Goal: Task Accomplishment & Management: Use online tool/utility

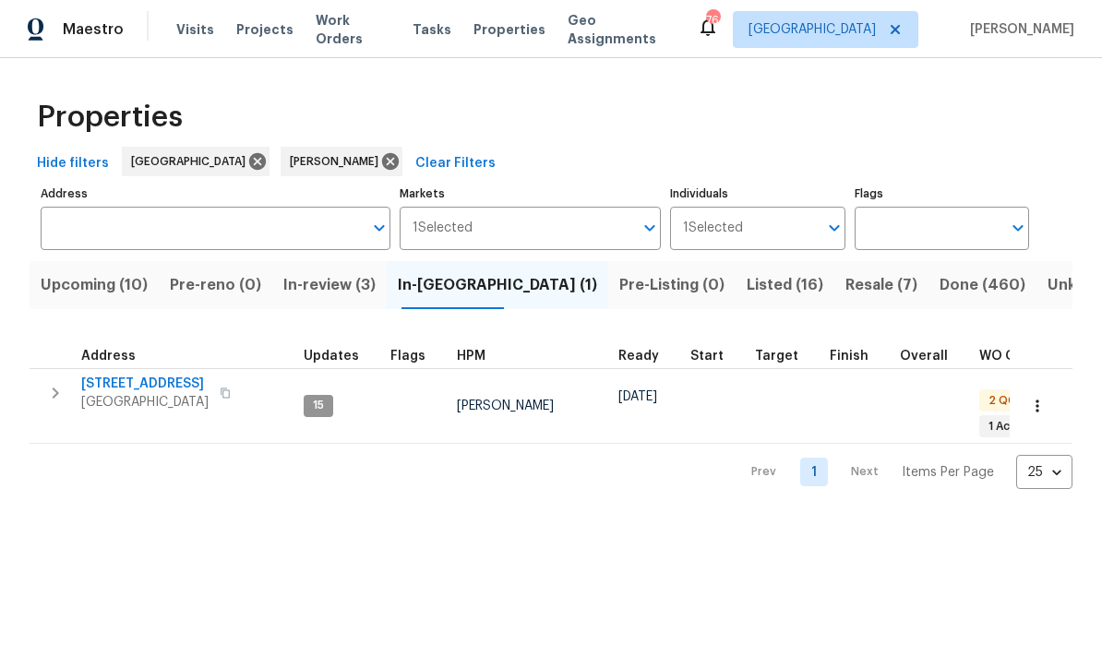
click at [116, 384] on span "[STREET_ADDRESS]" at bounding box center [144, 384] width 127 height 18
click at [736, 271] on button "Listed (16)" at bounding box center [785, 285] width 99 height 48
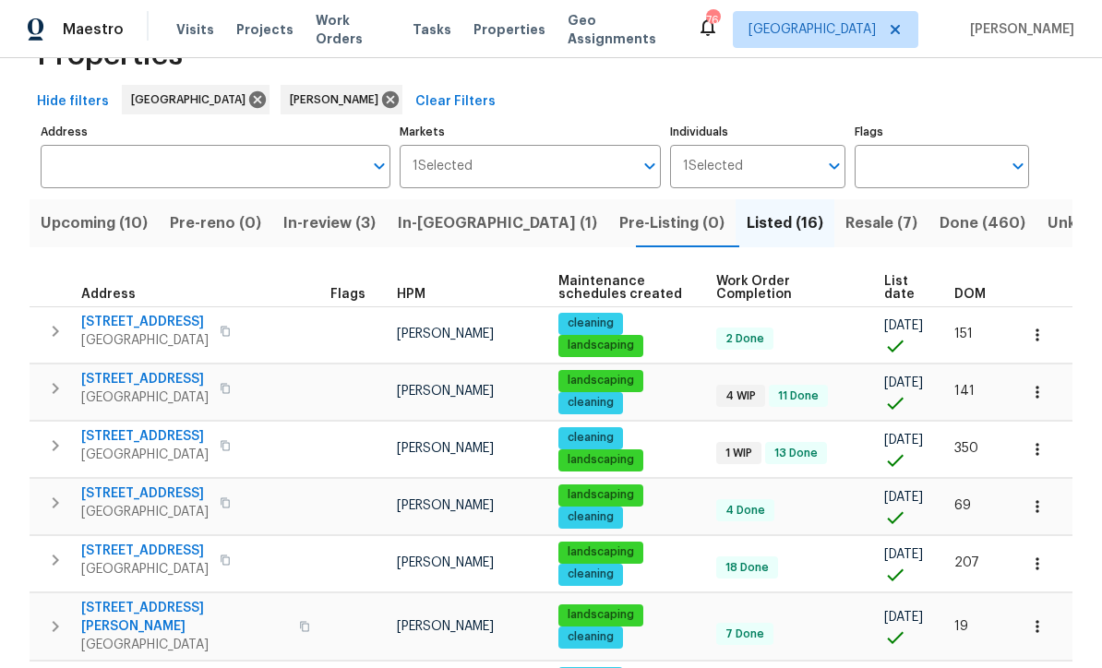
scroll to position [64, 0]
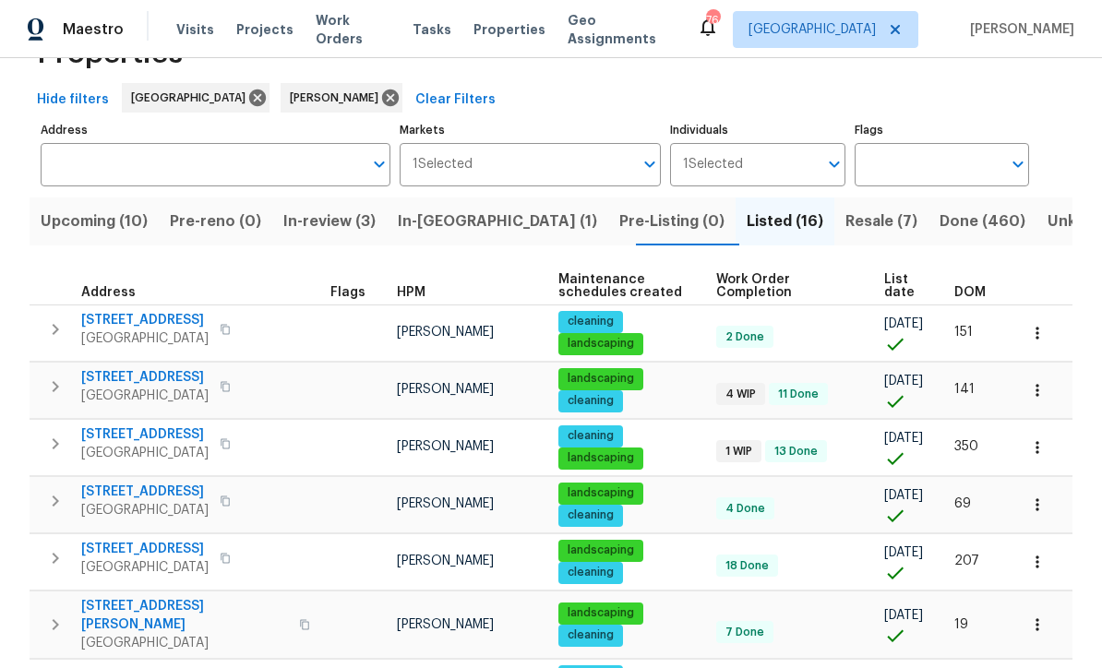
click at [1042, 343] on icon "button" at bounding box center [1037, 333] width 18 height 18
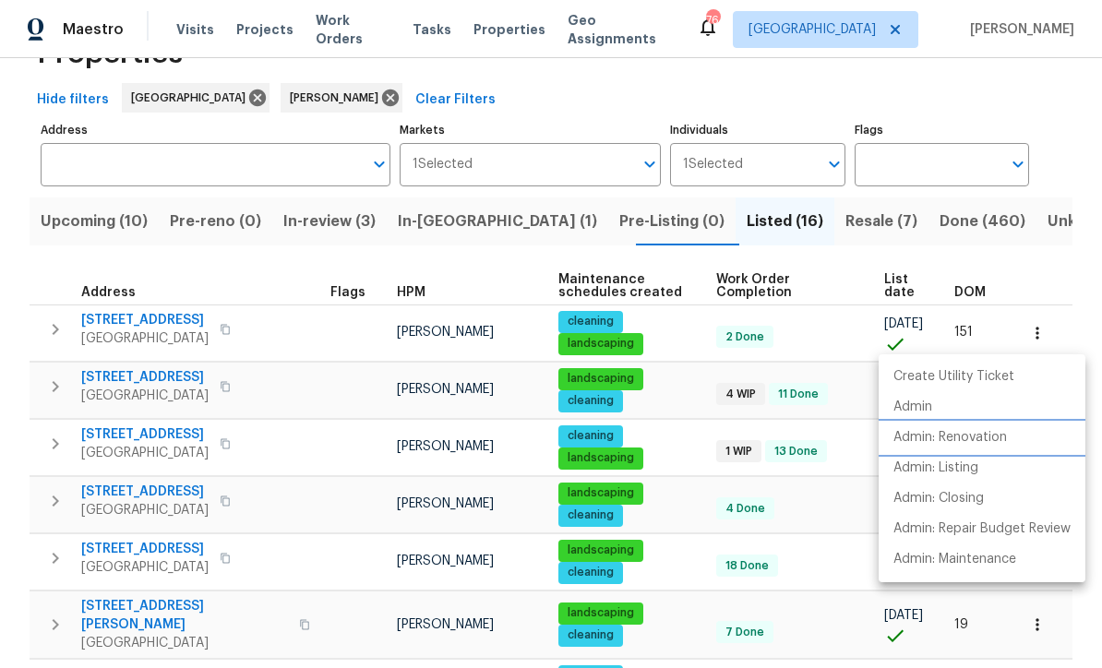
click at [1000, 440] on p "Admin: Renovation" at bounding box center [951, 437] width 114 height 19
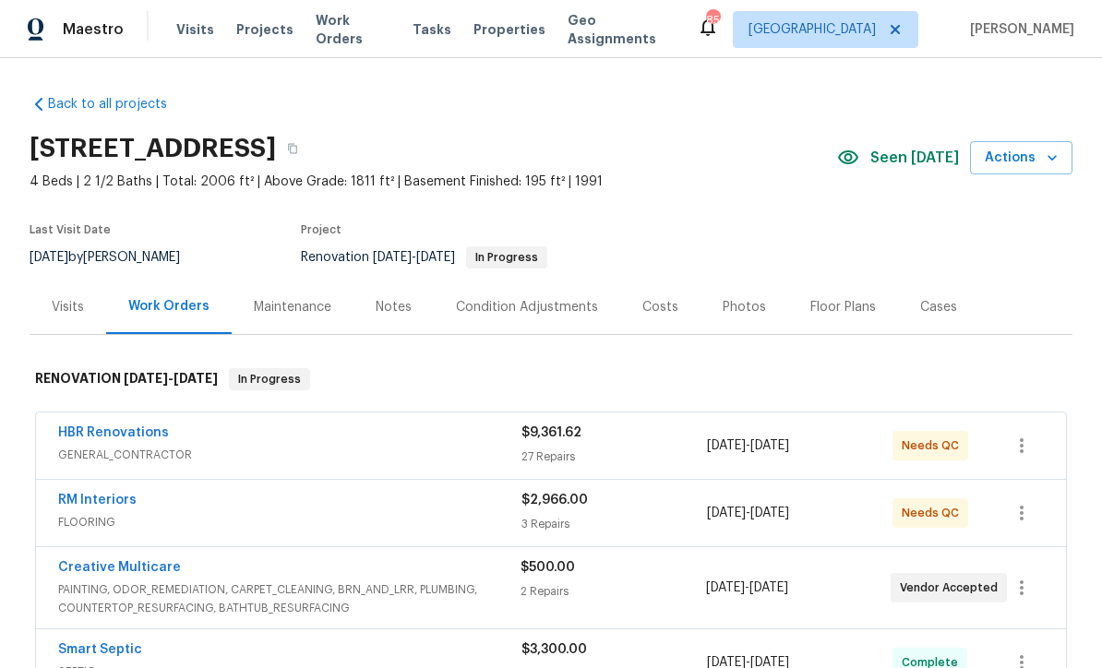
click at [79, 495] on link "RM Interiors" at bounding box center [97, 500] width 78 height 13
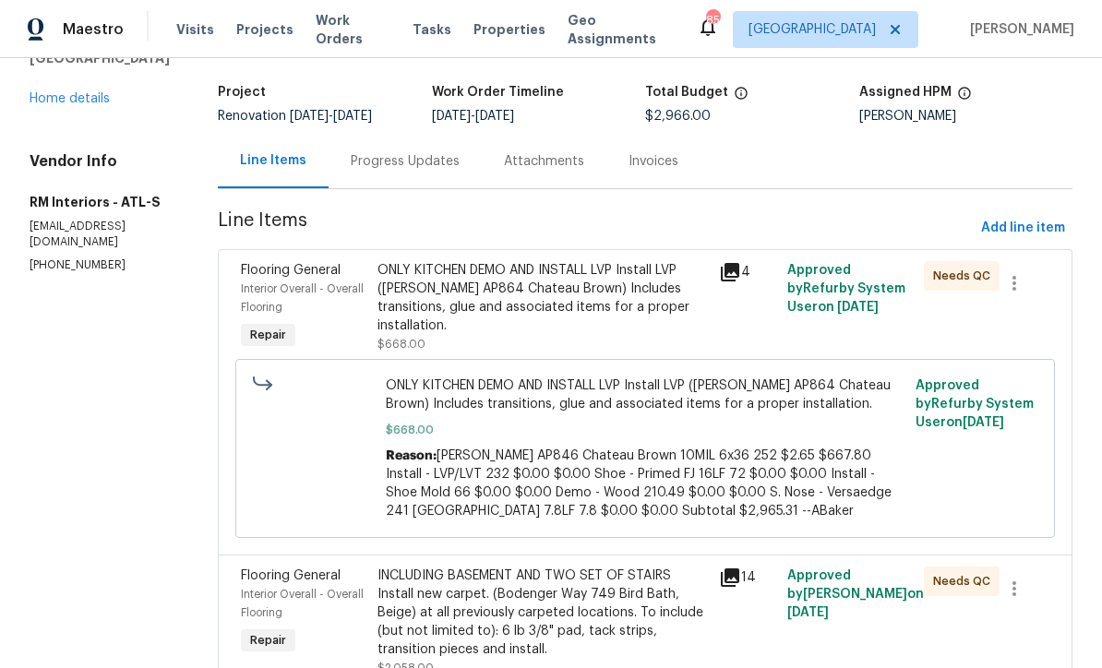
scroll to position [104, 0]
click at [380, 164] on div "Progress Updates" at bounding box center [405, 162] width 109 height 18
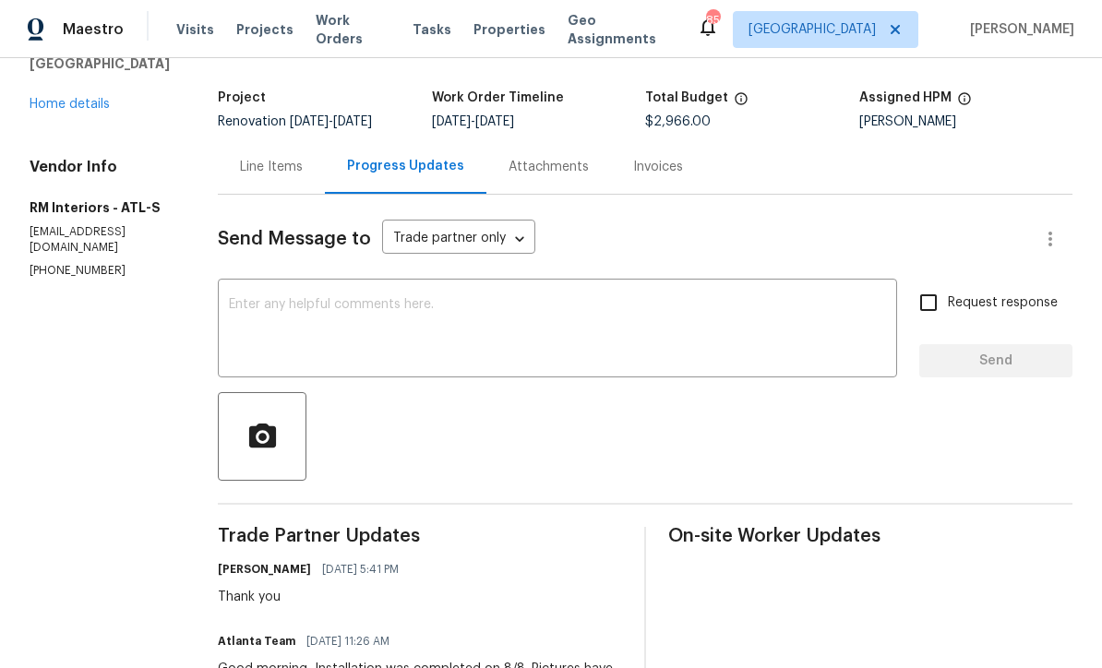
scroll to position [98, 0]
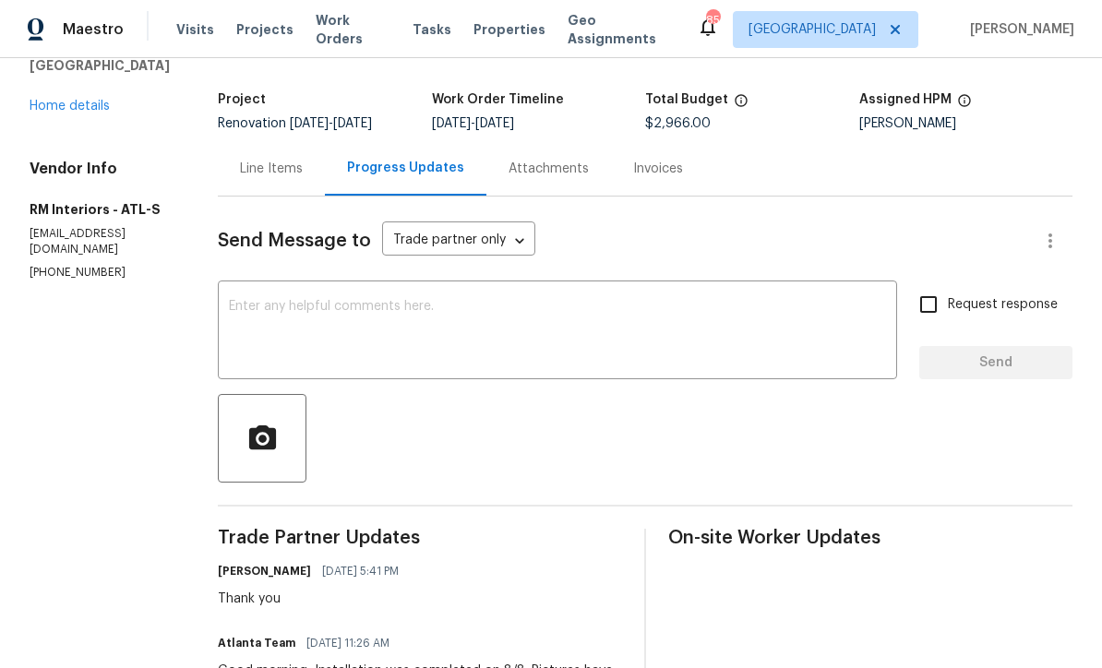
click at [249, 171] on div "Line Items" at bounding box center [271, 169] width 63 height 18
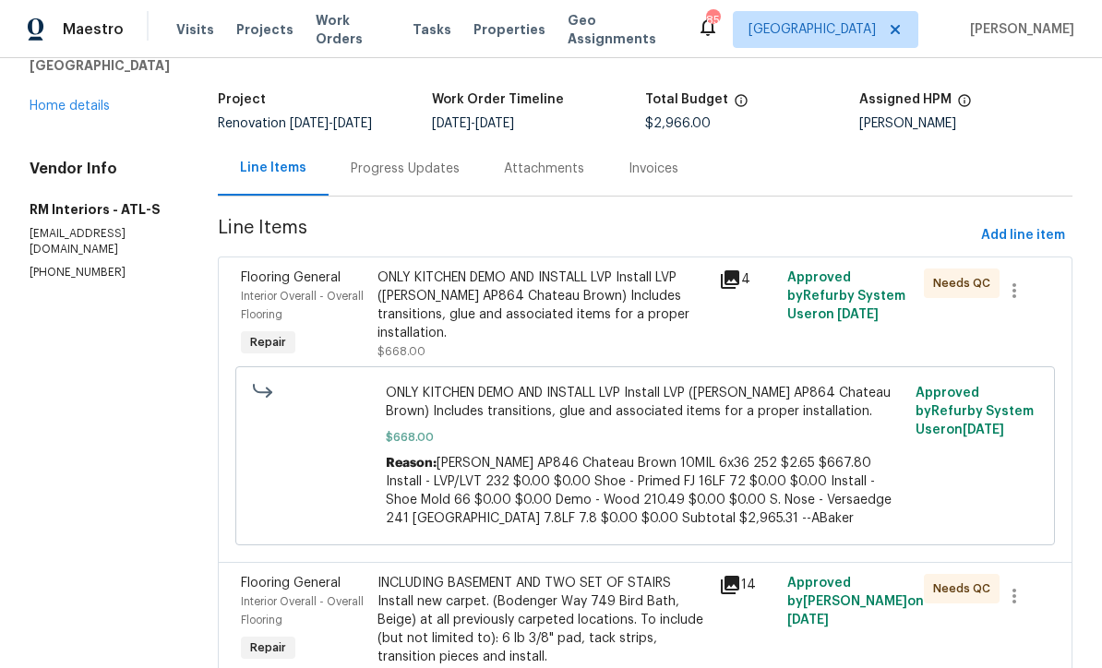
click at [462, 296] on div "ONLY KITCHEN DEMO AND INSTALL LVP Install LVP (Knighton AP864 Chateau Brown) In…" at bounding box center [543, 306] width 331 height 74
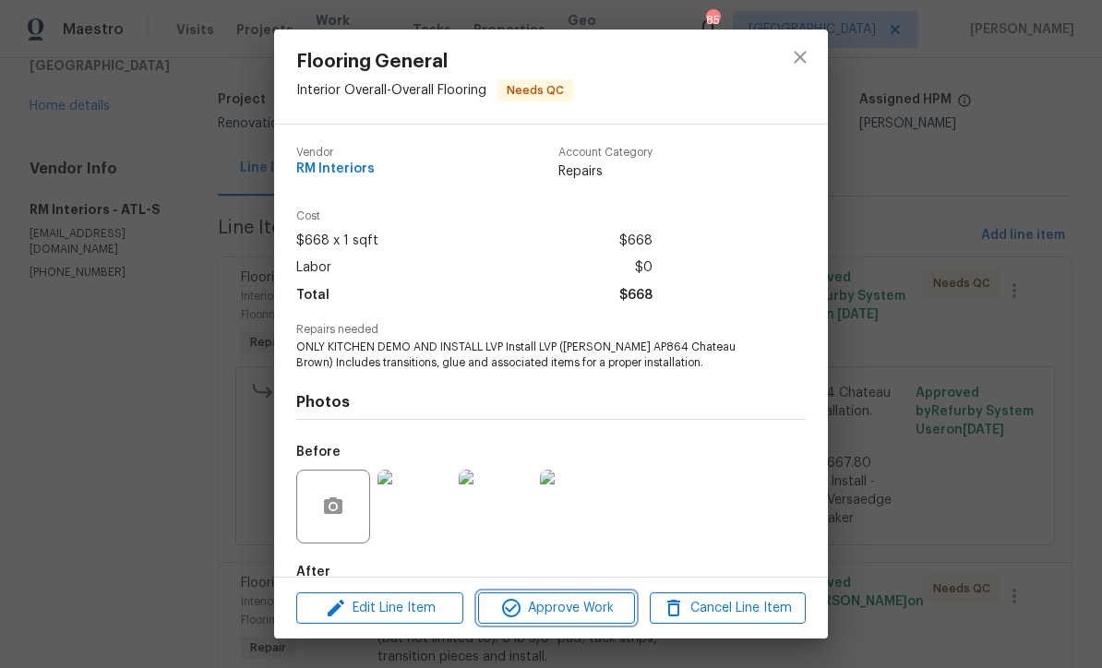
click at [558, 608] on span "Approve Work" at bounding box center [556, 608] width 145 height 23
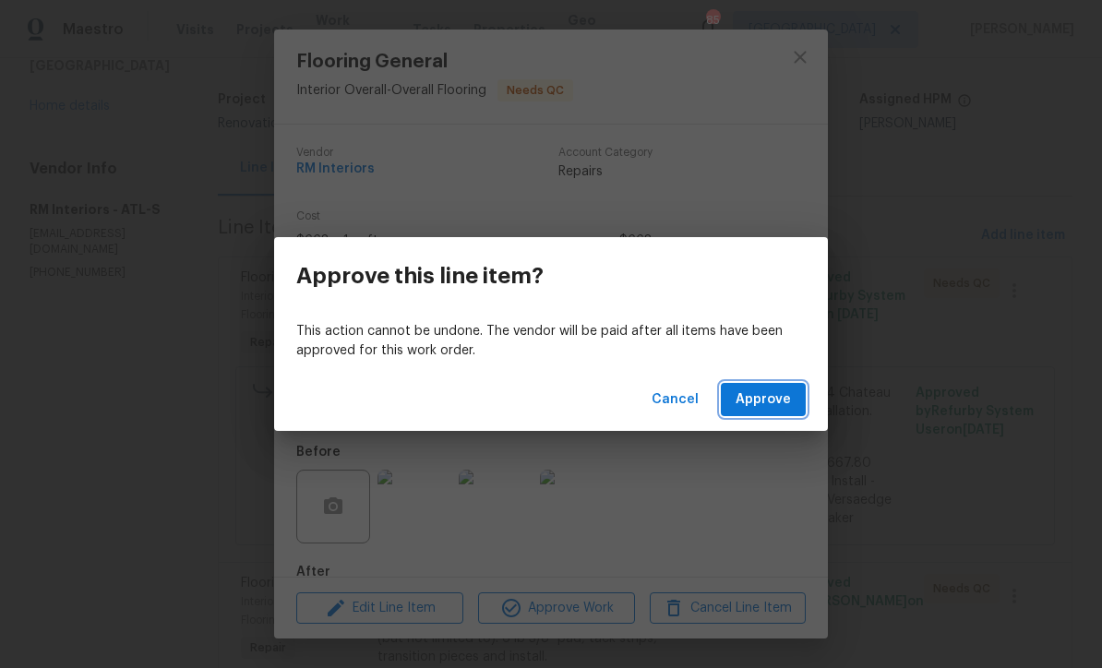
click at [761, 403] on span "Approve" at bounding box center [763, 400] width 55 height 23
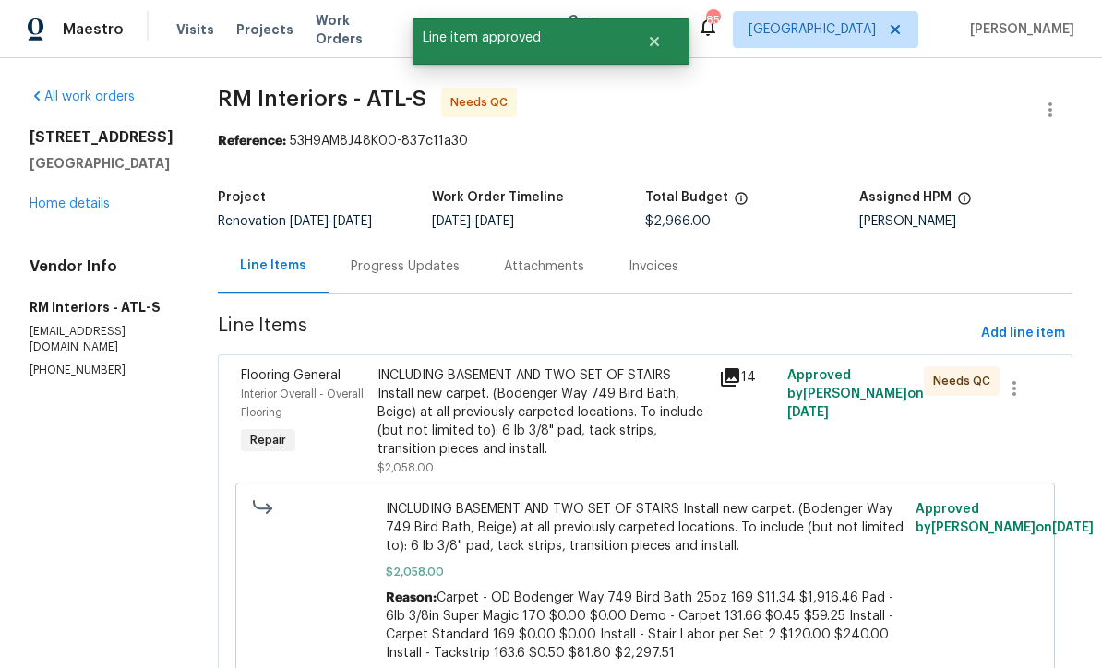
click at [469, 403] on div "INCLUDING BASEMENT AND TWO SET OF STAIRS Install new carpet. (Bodenger Way 749 …" at bounding box center [543, 413] width 331 height 92
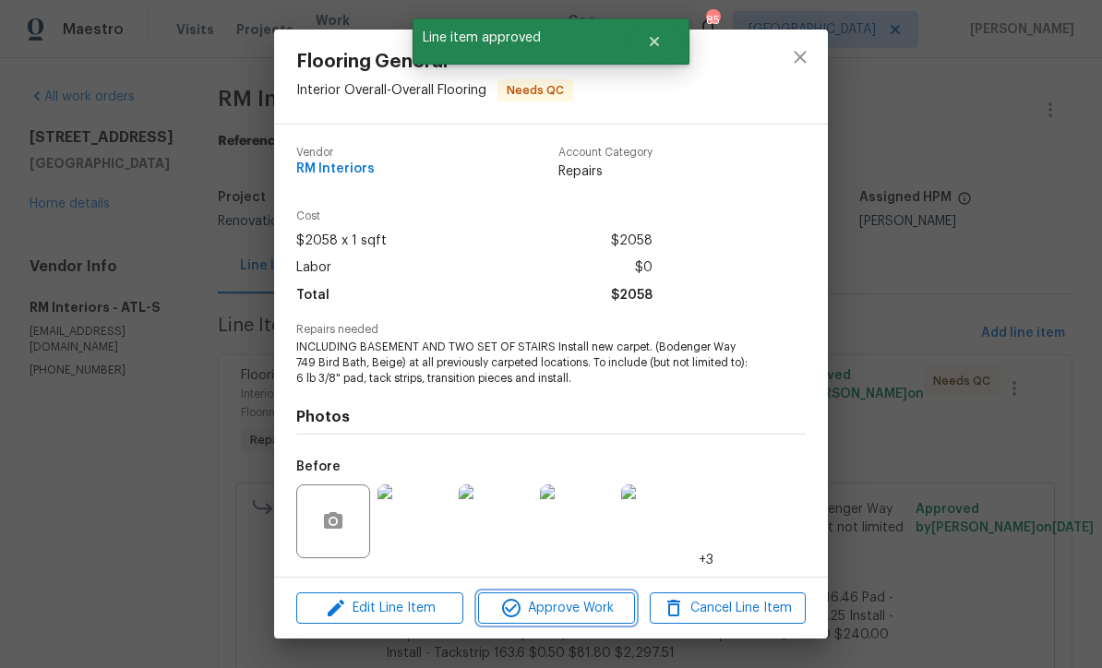
click at [538, 609] on span "Approve Work" at bounding box center [556, 608] width 145 height 23
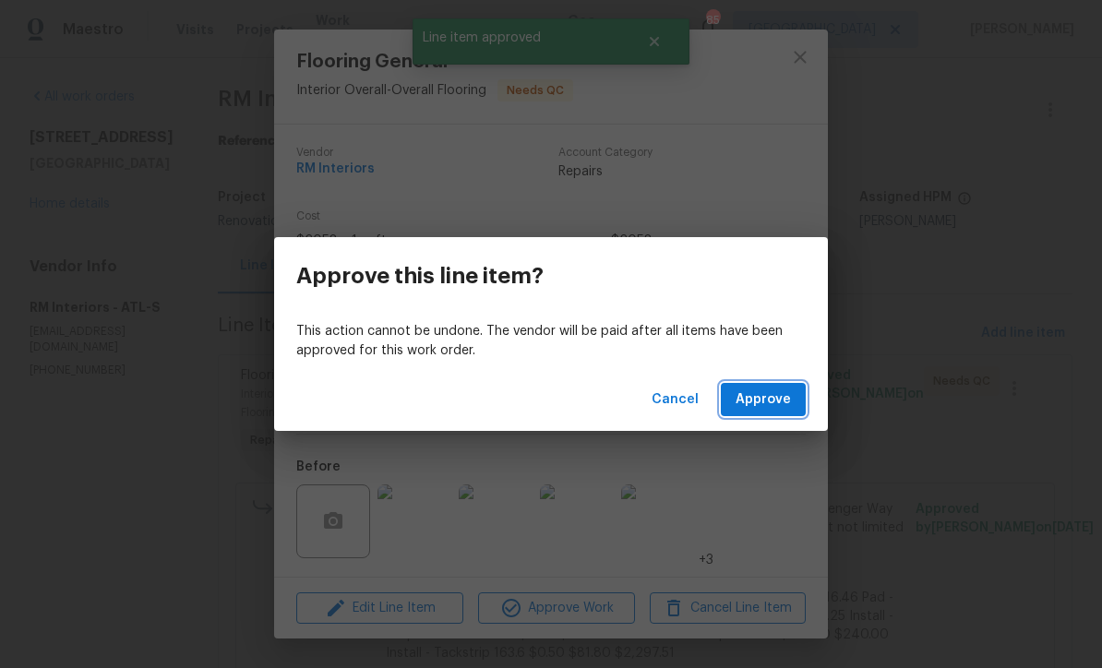
click at [758, 391] on span "Approve" at bounding box center [763, 400] width 55 height 23
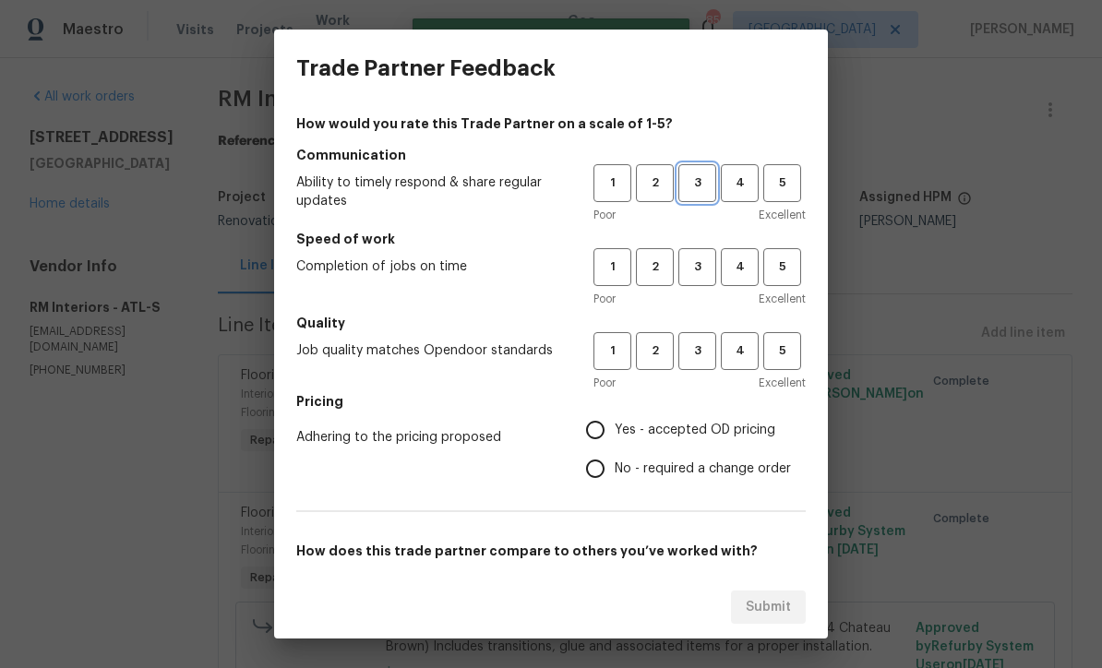
click at [701, 180] on span "3" at bounding box center [697, 183] width 34 height 21
click at [698, 268] on span "3" at bounding box center [697, 267] width 34 height 21
click at [696, 355] on span "3" at bounding box center [697, 351] width 34 height 21
click at [595, 425] on input "Yes - accepted OD pricing" at bounding box center [595, 430] width 39 height 39
radio input "true"
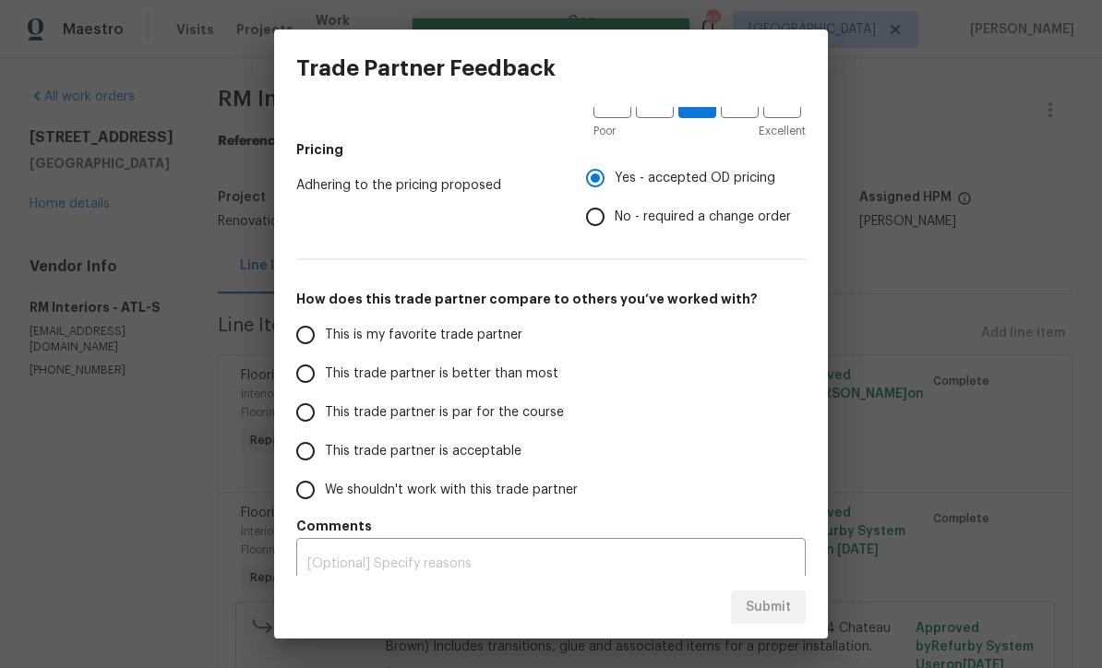
scroll to position [259, 0]
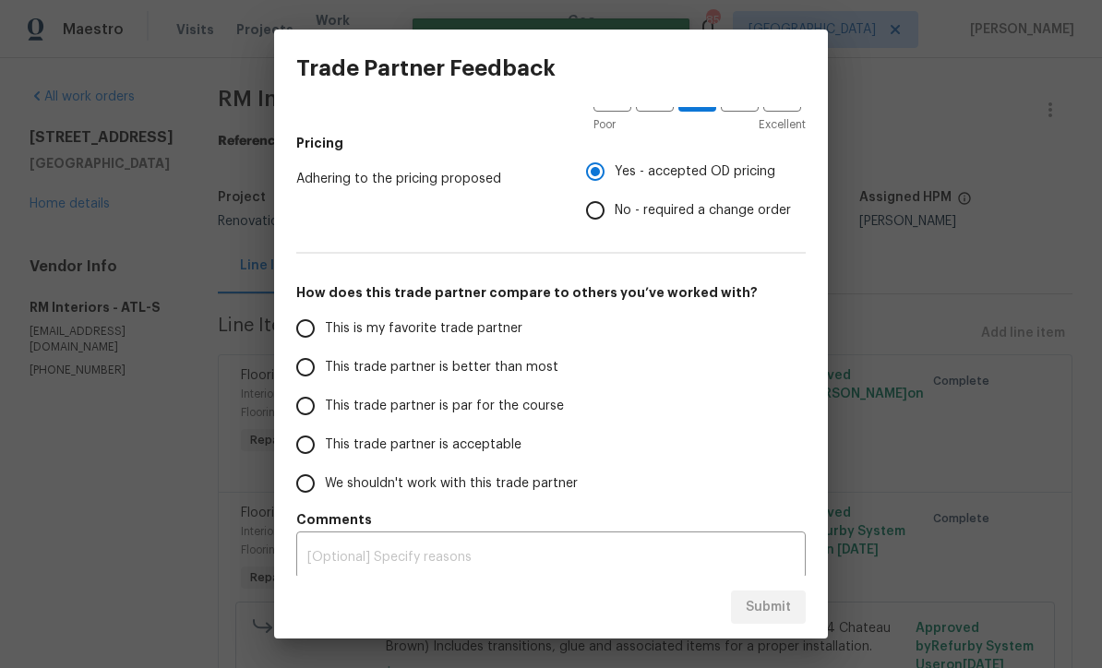
click at [297, 409] on input "This trade partner is par for the course" at bounding box center [305, 406] width 39 height 39
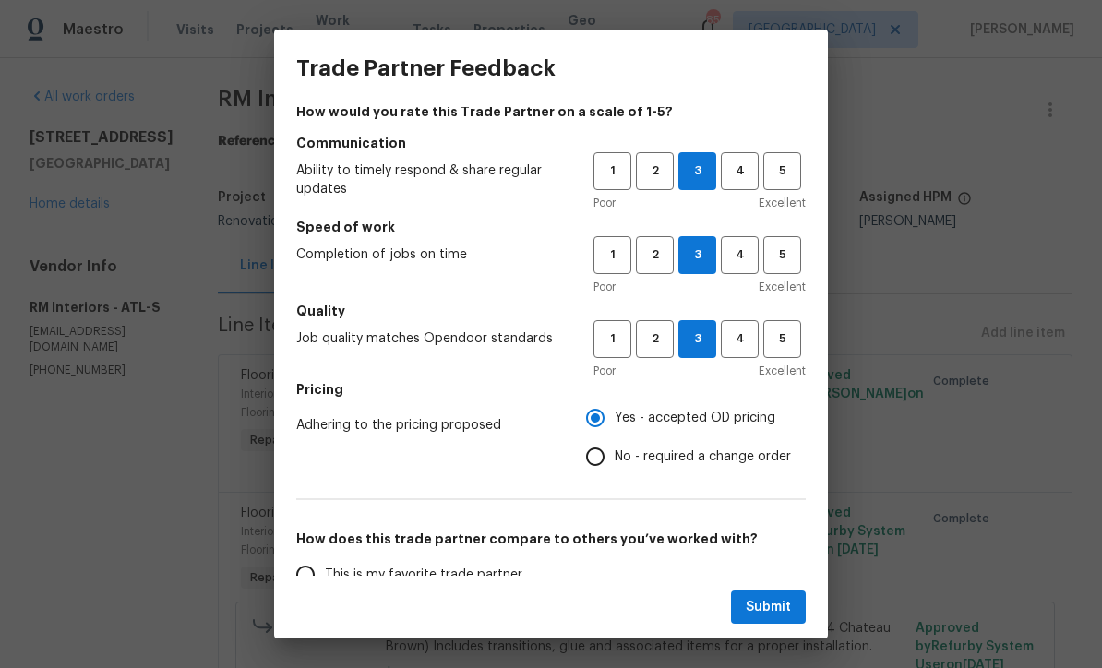
scroll to position [2, 0]
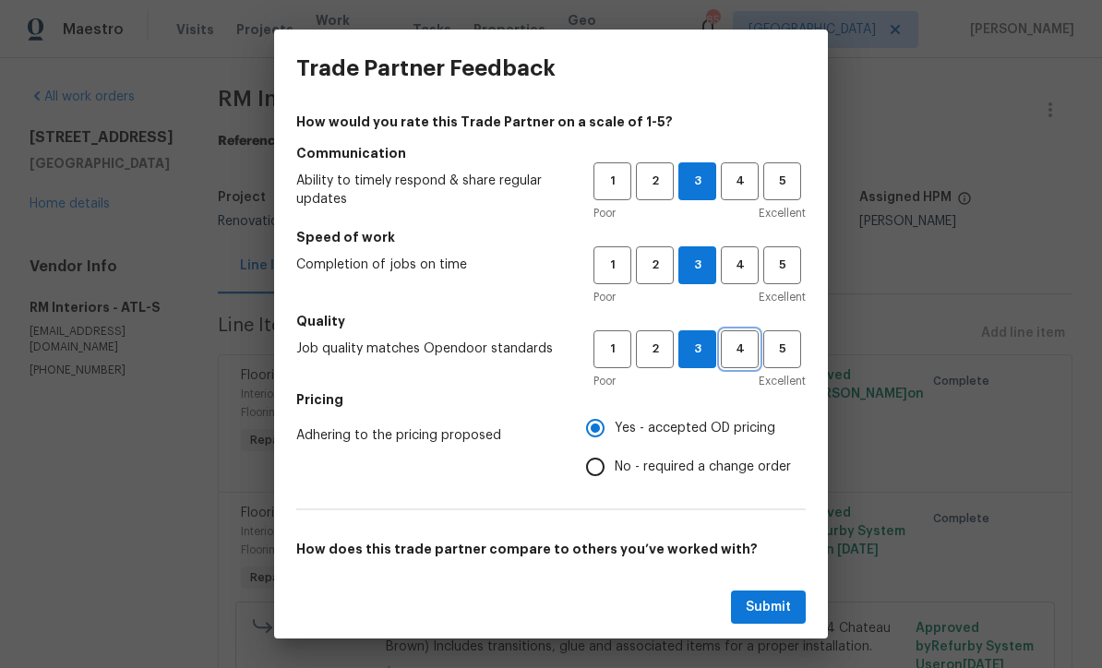
click at [730, 351] on span "4" at bounding box center [740, 349] width 34 height 21
radio input "true"
click at [727, 270] on span "4" at bounding box center [740, 265] width 34 height 21
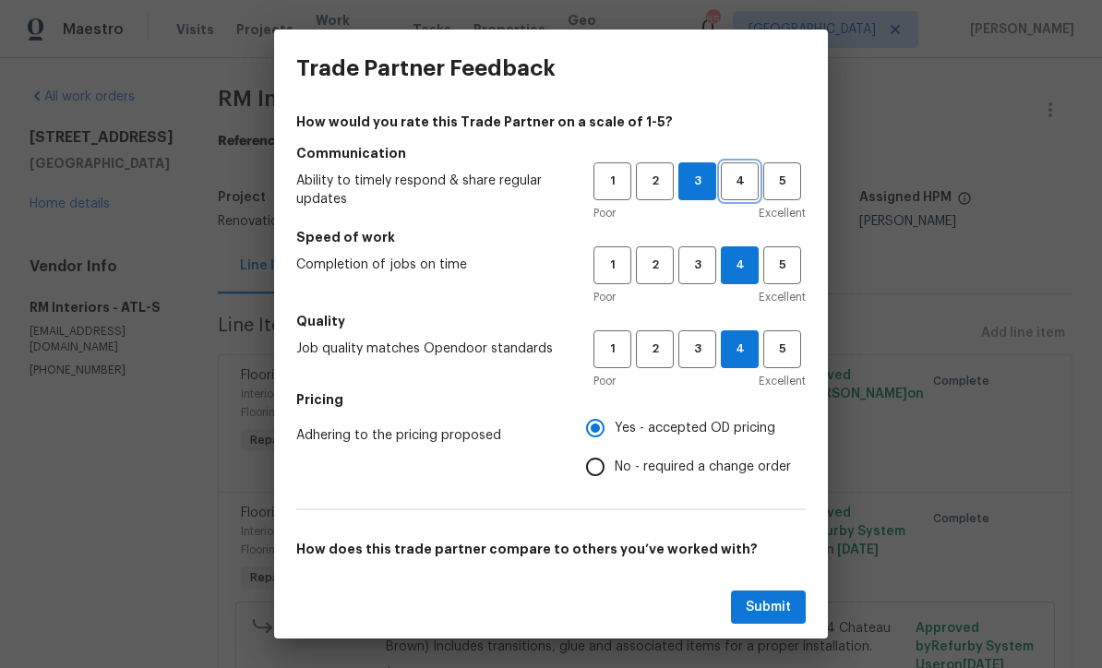
click at [737, 183] on span "4" at bounding box center [740, 181] width 34 height 21
click at [767, 599] on span "Submit" at bounding box center [768, 607] width 45 height 23
radio input "false"
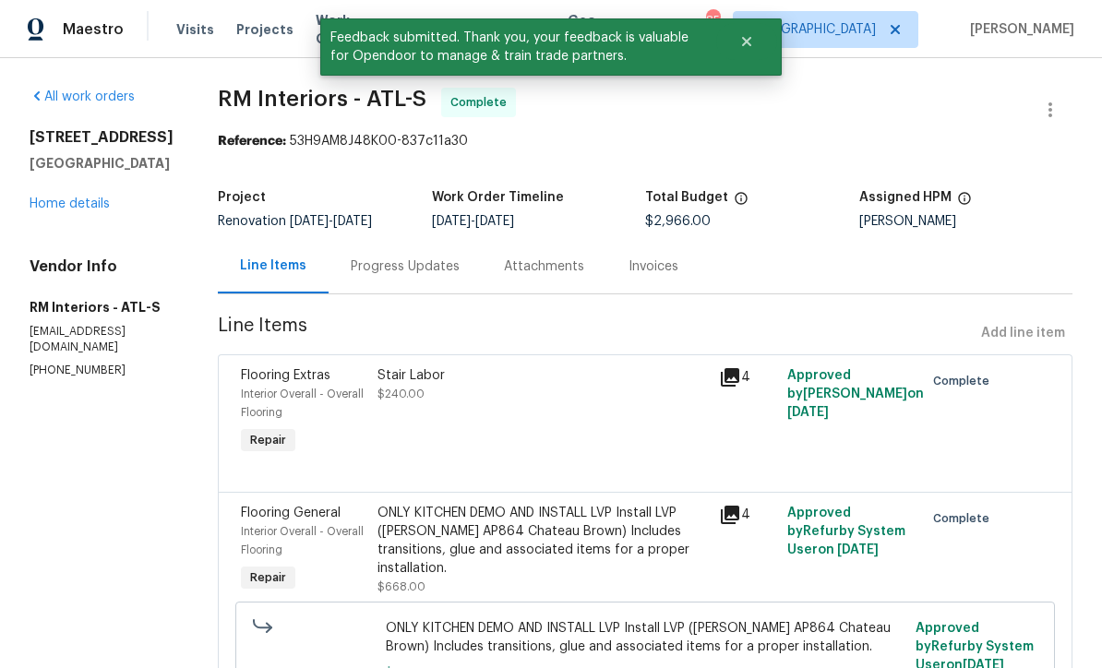
click at [67, 210] on link "Home details" at bounding box center [70, 204] width 80 height 13
